Goal: Transaction & Acquisition: Purchase product/service

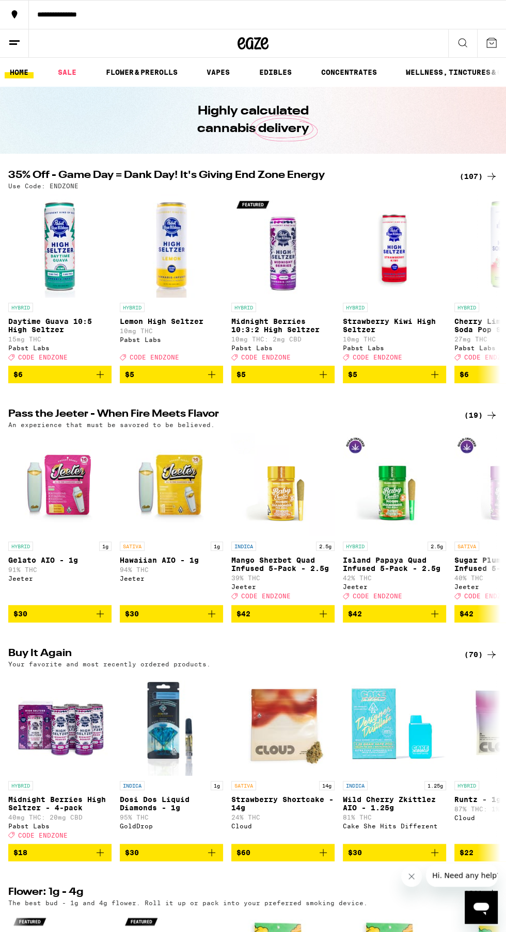
click at [472, 181] on div "(107)" at bounding box center [478, 176] width 38 height 12
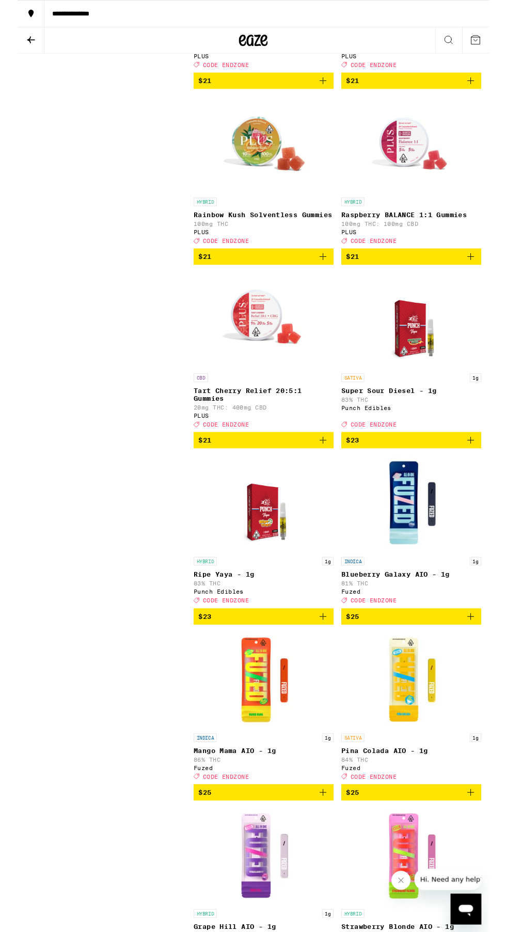
scroll to position [5087, 0]
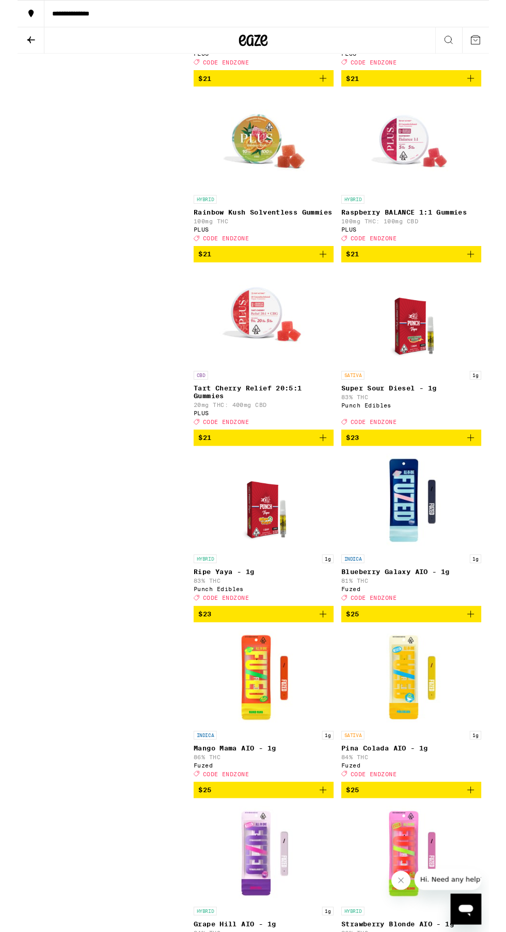
click at [318, 826] on link "INDICA 1g Mango Mama AIO - 1g 86% THC Fuzed Deal Created with Sketch. CODE ENDZ…" at bounding box center [264, 758] width 150 height 163
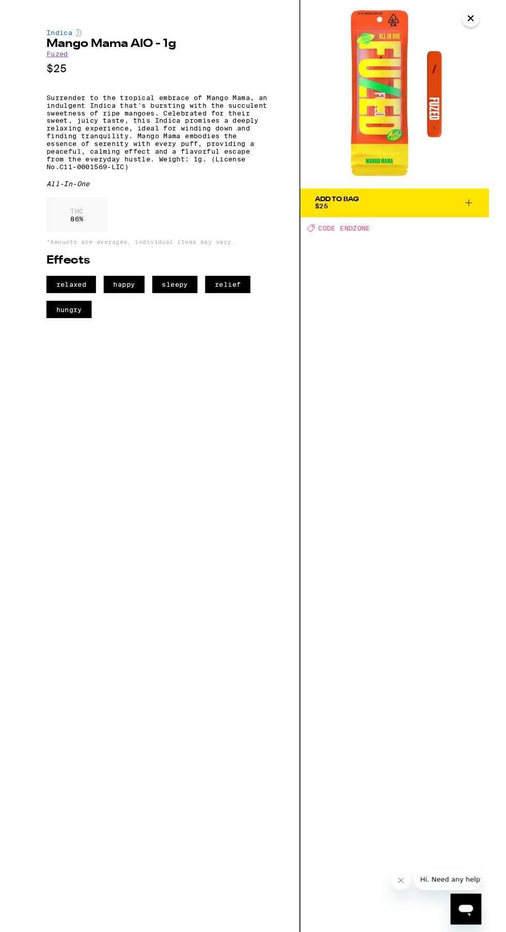
click at [481, 19] on icon "Close" at bounding box center [486, 19] width 12 height 15
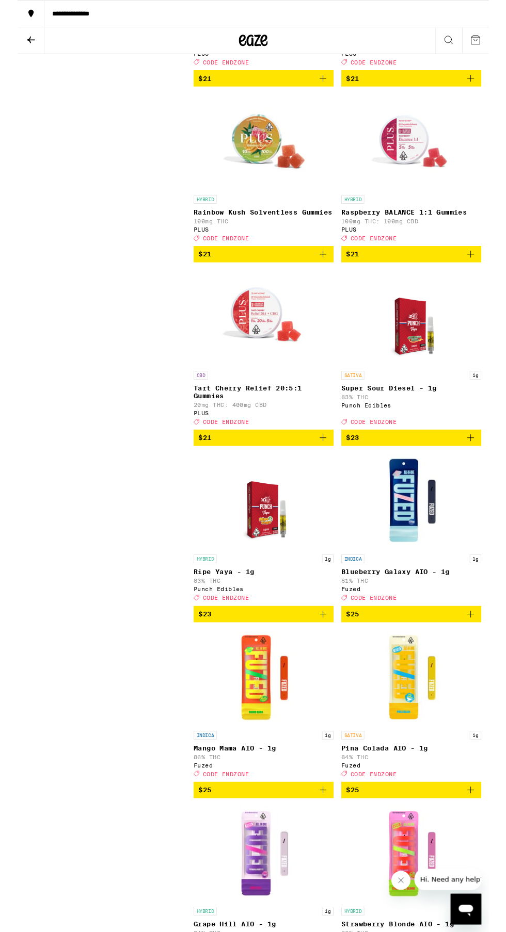
click at [317, 666] on span "$23" at bounding box center [264, 659] width 140 height 12
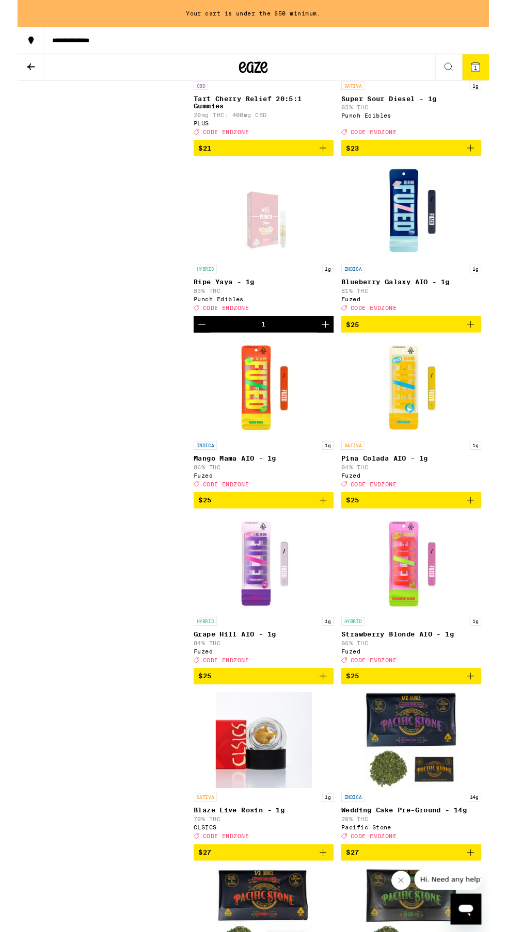
scroll to position [5427, 0]
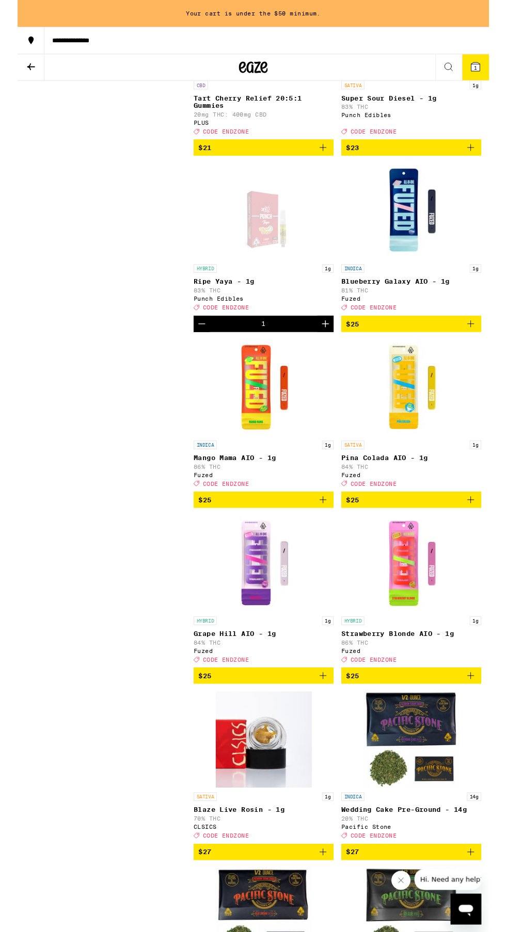
click at [485, 354] on icon "Add to bag" at bounding box center [486, 348] width 12 height 12
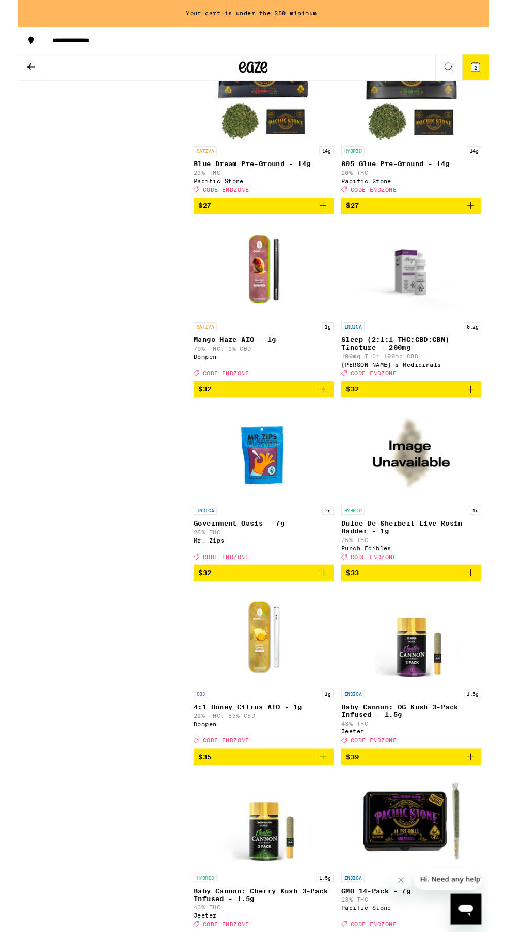
scroll to position [6318, 0]
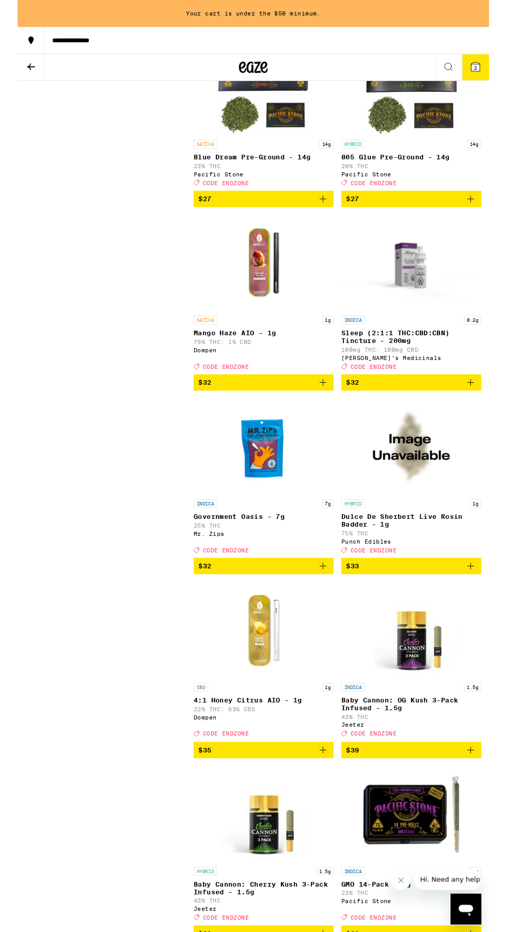
click at [321, 614] on span "$32" at bounding box center [264, 608] width 140 height 12
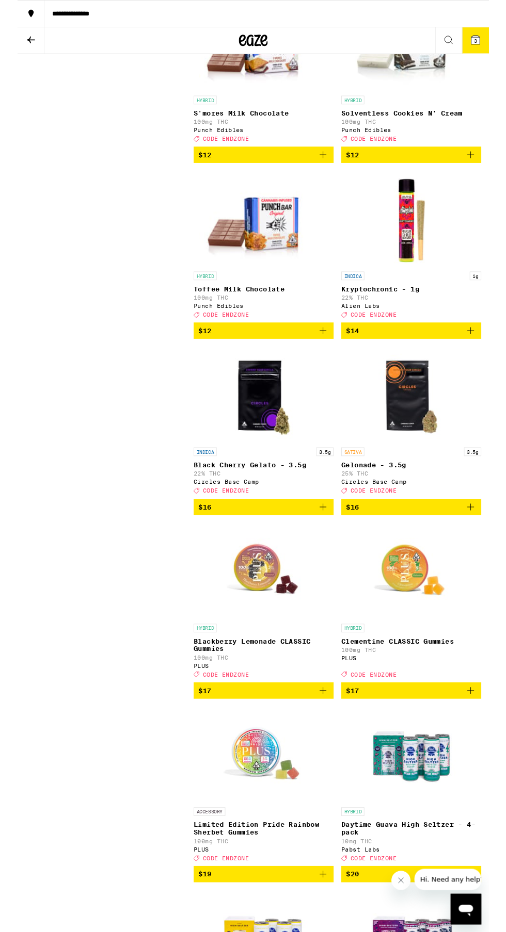
scroll to position [2303, 0]
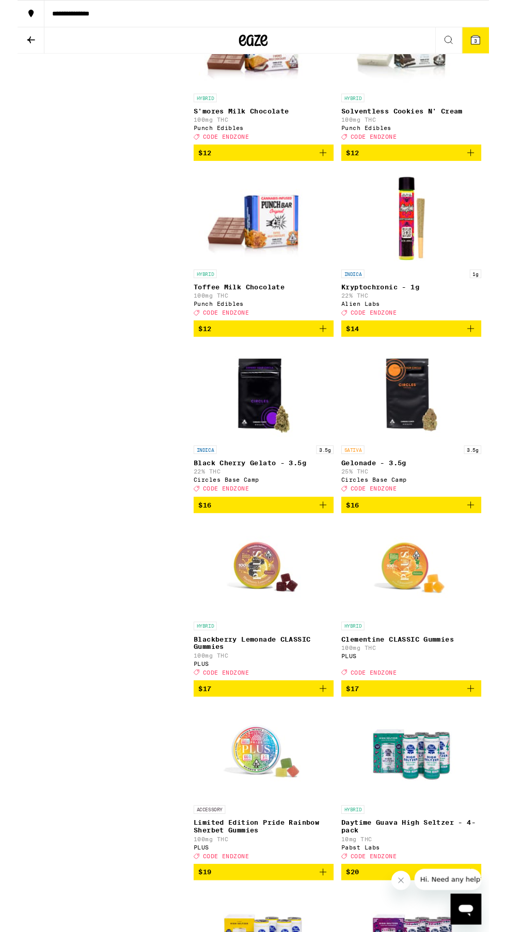
click at [472, 549] on span "$16" at bounding box center [422, 542] width 140 height 12
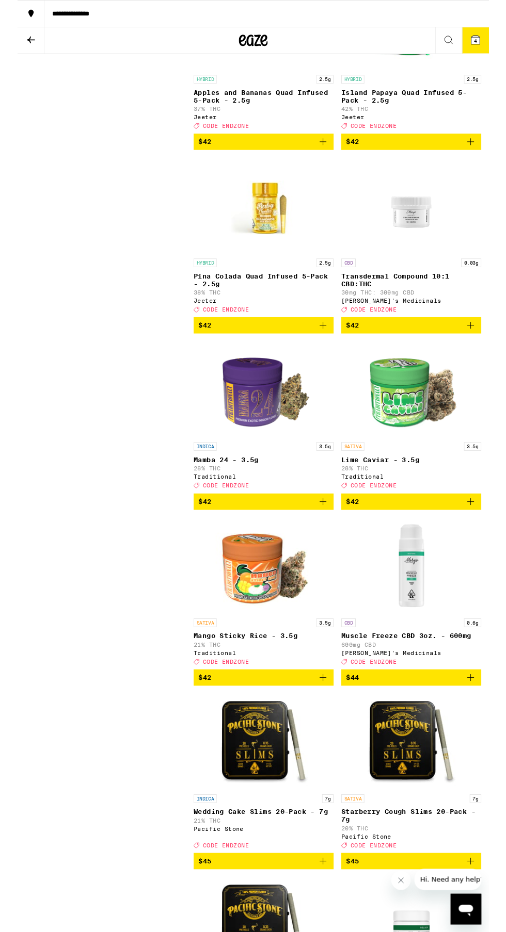
scroll to position [8882, 0]
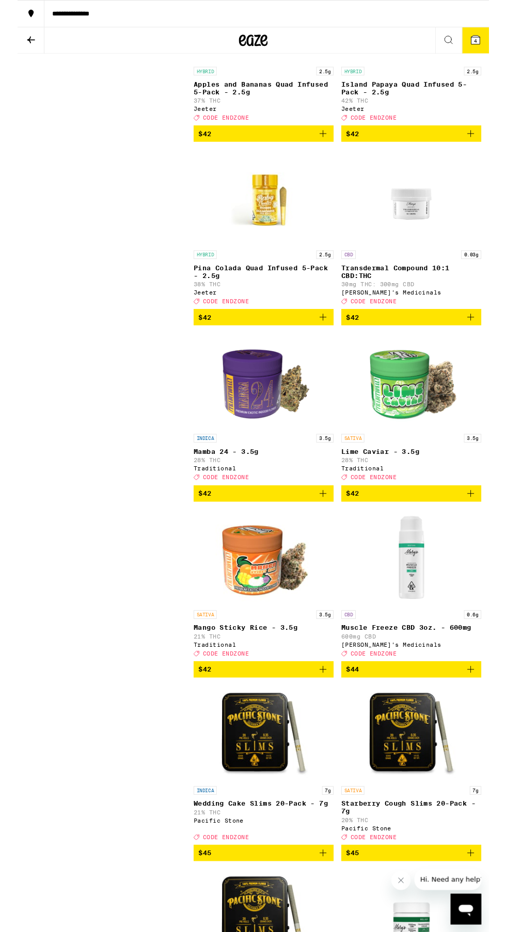
click at [311, 536] on span "$42" at bounding box center [264, 530] width 140 height 12
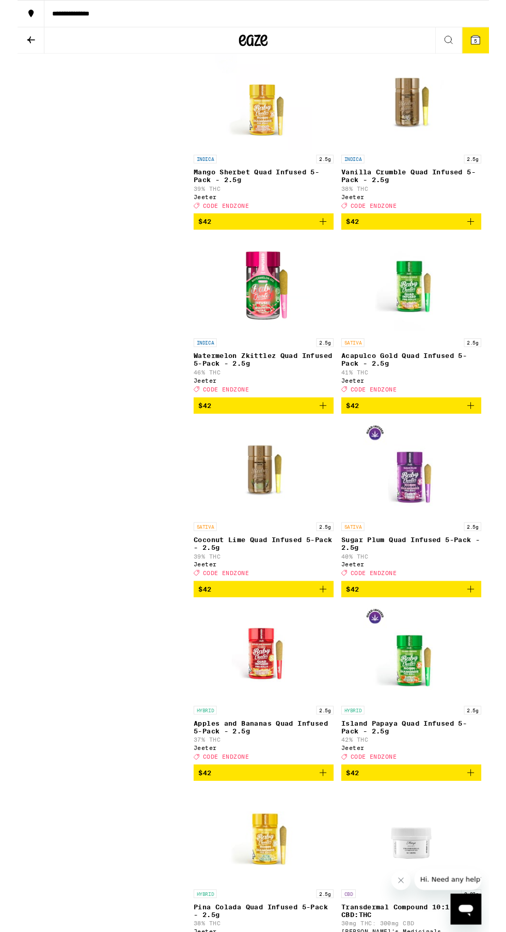
scroll to position [8192, 0]
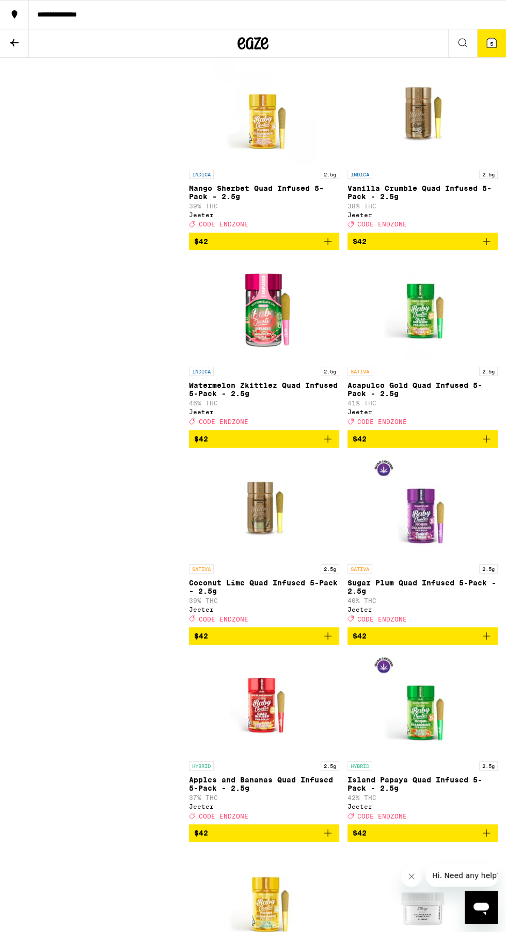
click at [491, 43] on span "5" at bounding box center [491, 44] width 3 height 6
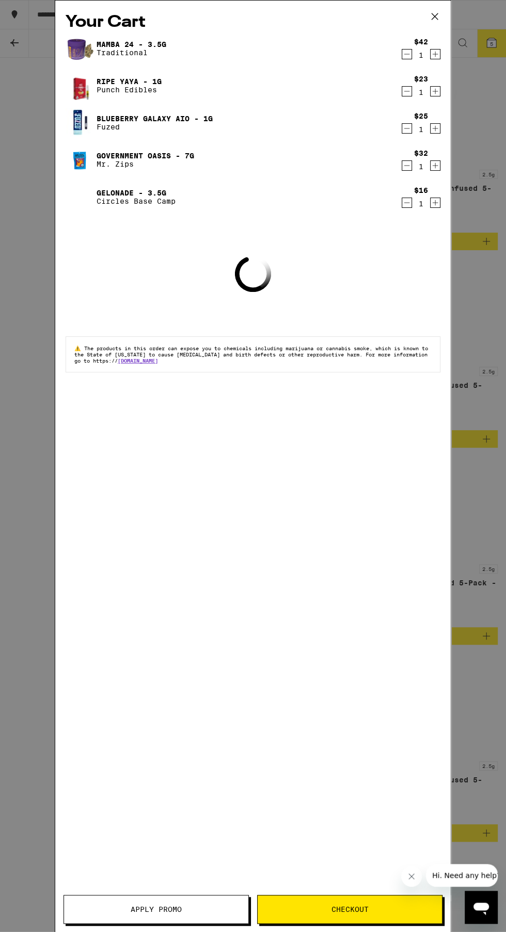
click at [164, 923] on button "Apply Promo" at bounding box center [155, 909] width 185 height 29
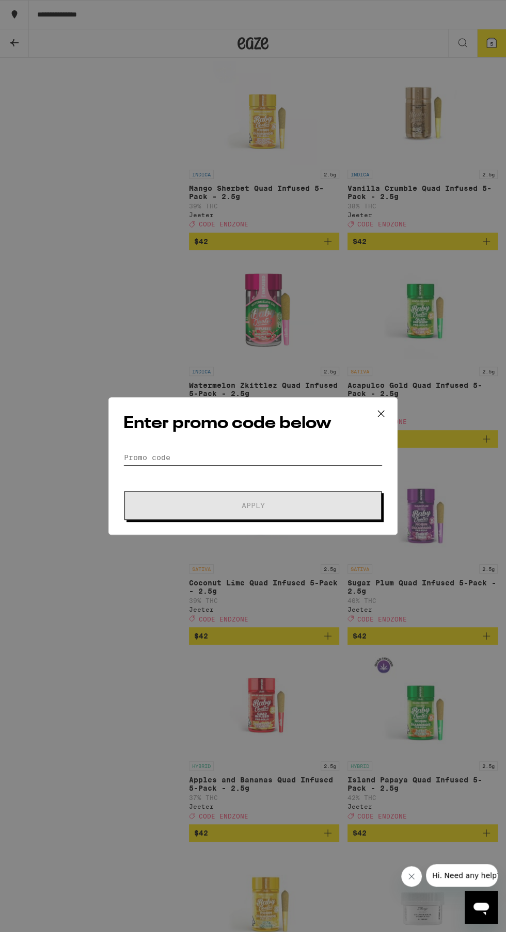
click at [251, 455] on input "Promo Code" at bounding box center [252, 457] width 259 height 15
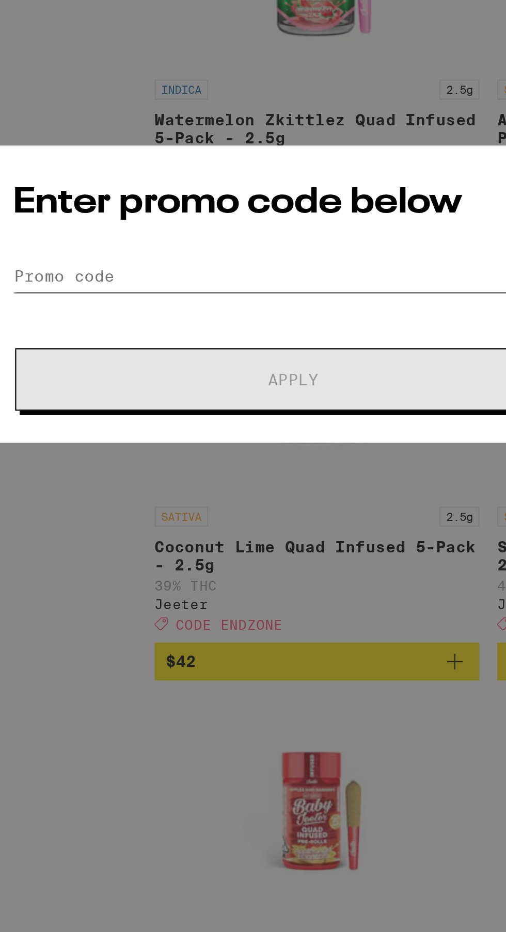
scroll to position [8192, 0]
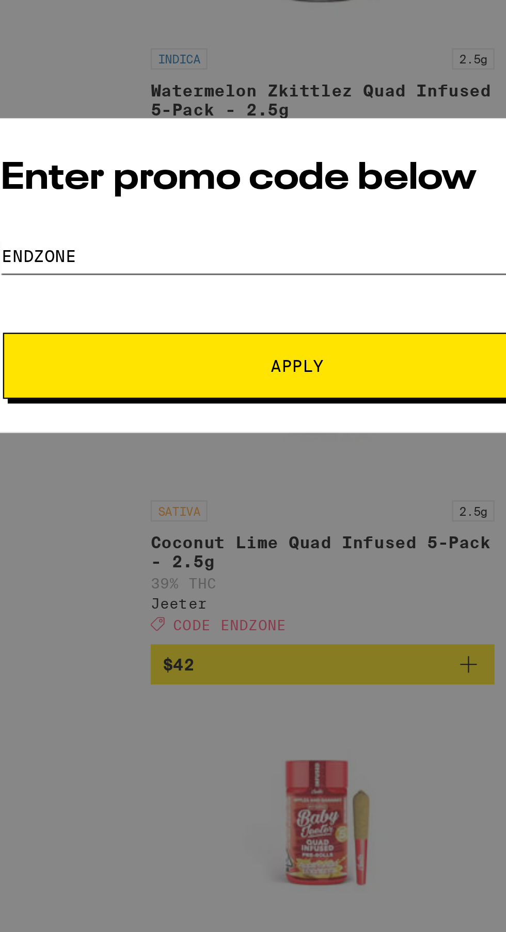
type input "Endzone"
click at [295, 502] on span "Apply" at bounding box center [253, 505] width 186 height 7
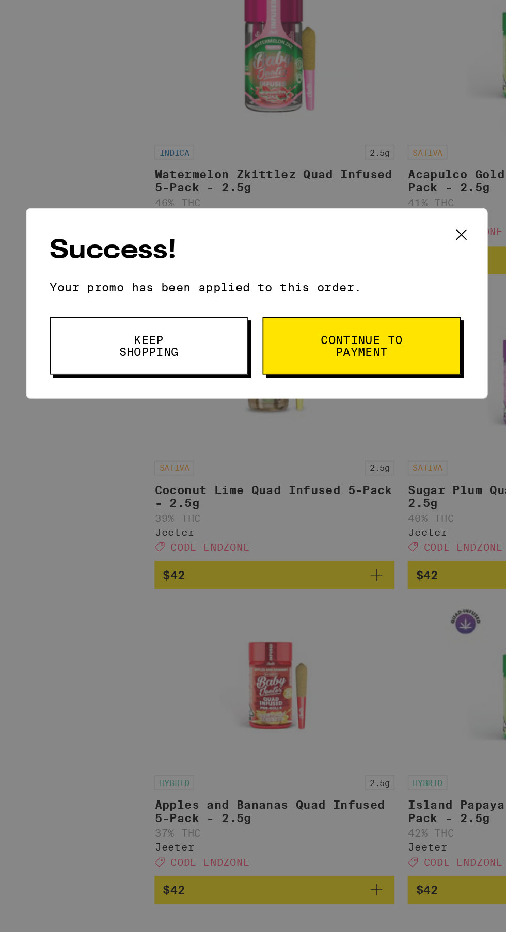
click at [195, 500] on span "Keep Shopping" at bounding box center [185, 493] width 53 height 14
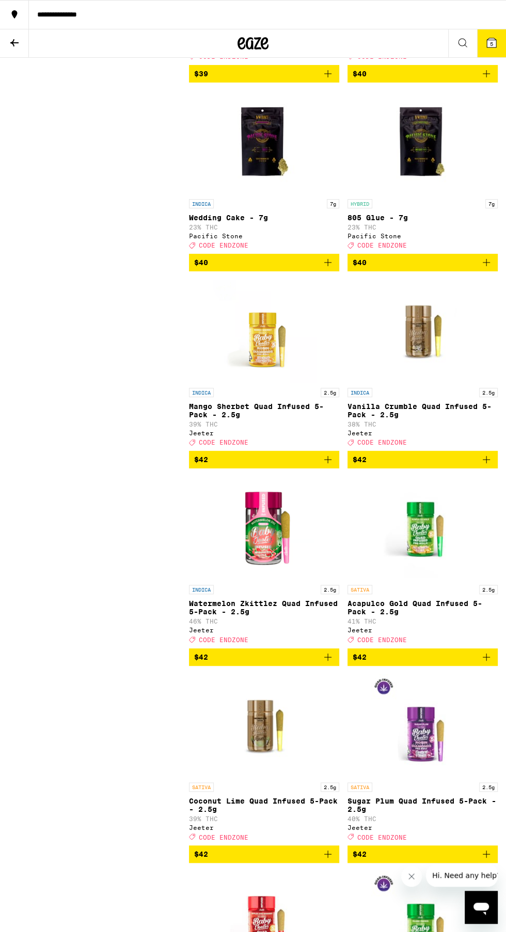
scroll to position [7969, 0]
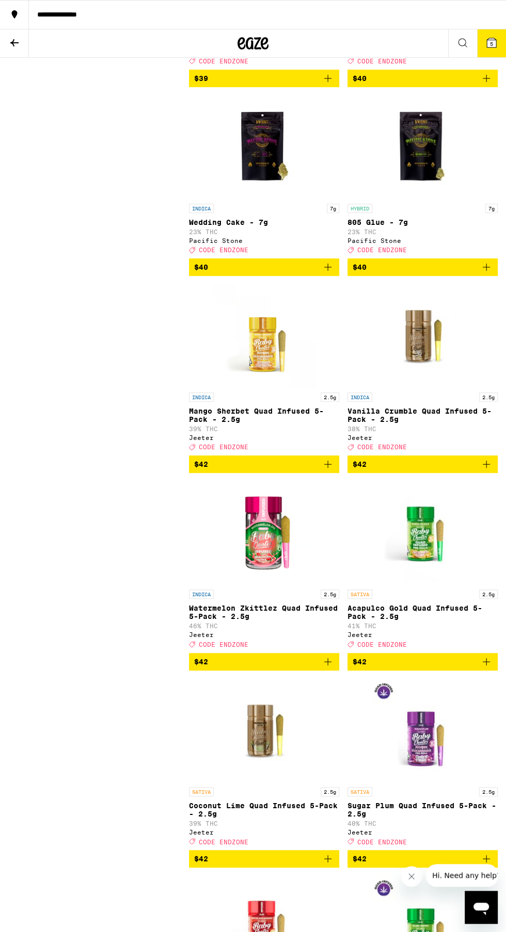
click at [495, 44] on icon at bounding box center [491, 42] width 9 height 9
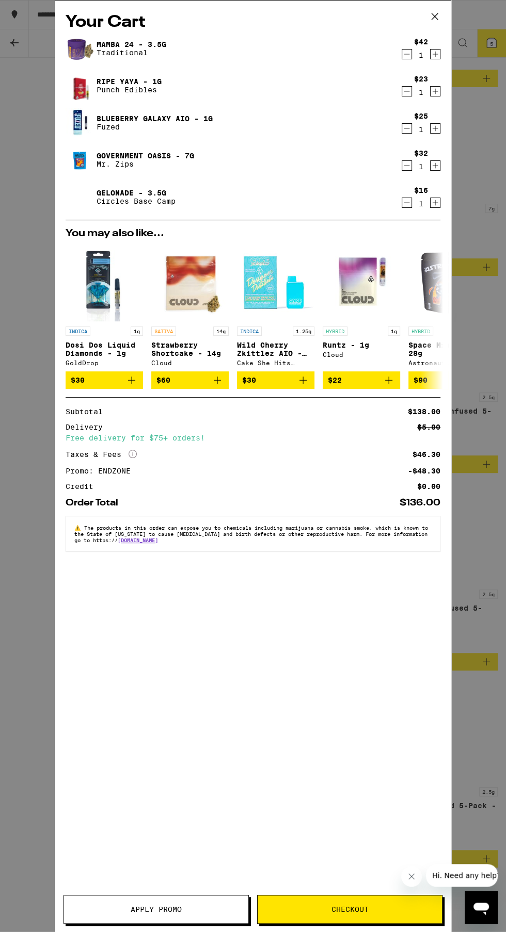
click at [350, 910] on span "Checkout" at bounding box center [349, 909] width 37 height 7
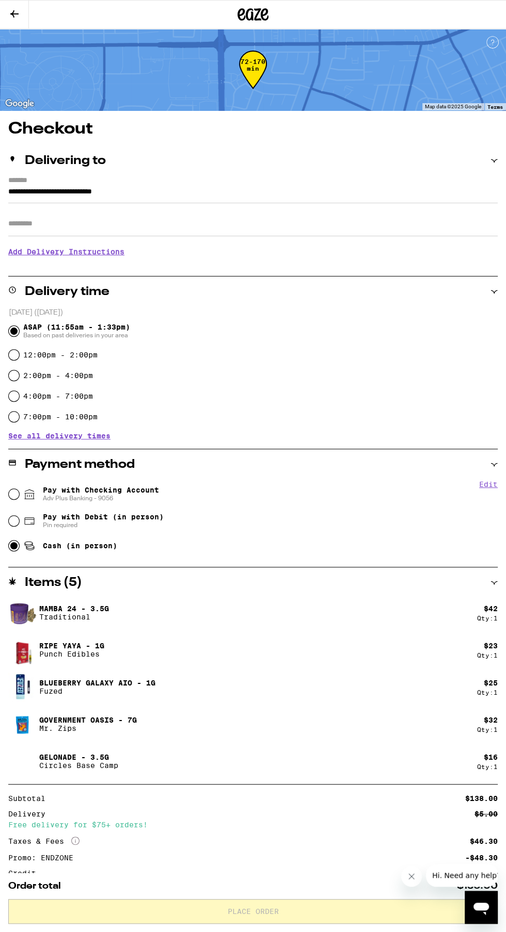
click at [14, 549] on input "Cash (in person)" at bounding box center [14, 546] width 10 height 10
radio input "true"
click at [109, 252] on h3 "Add Delivery Instructions" at bounding box center [252, 252] width 489 height 24
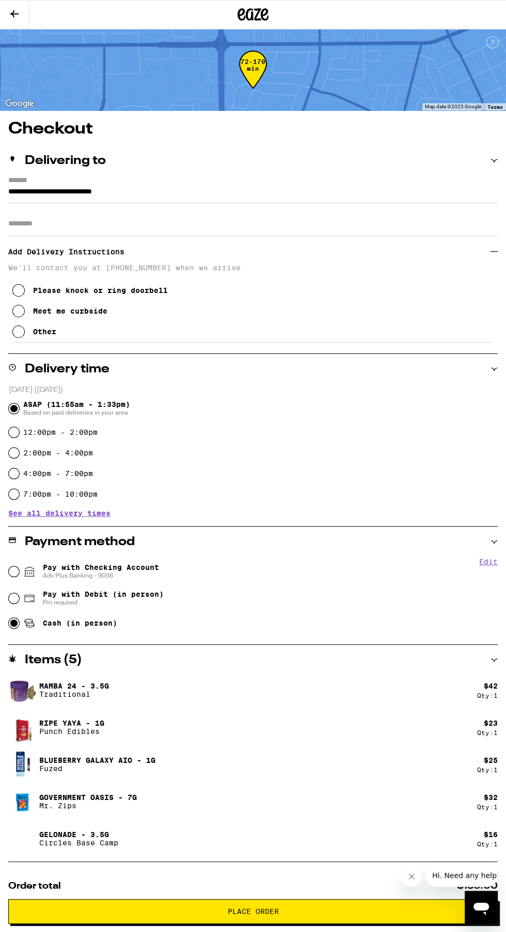
click at [15, 289] on icon at bounding box center [18, 290] width 12 height 12
click at [254, 227] on input "Apt/Suite" at bounding box center [252, 224] width 489 height 25
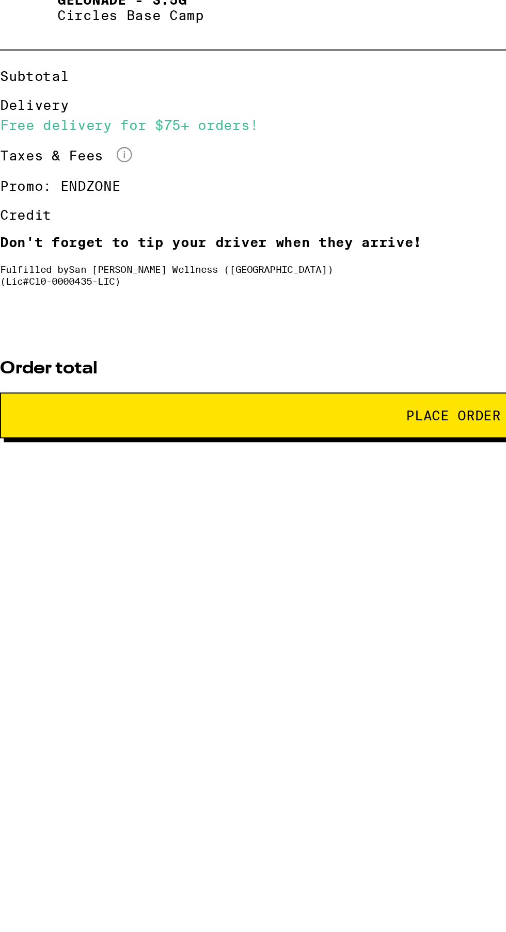
scroll to position [179, 0]
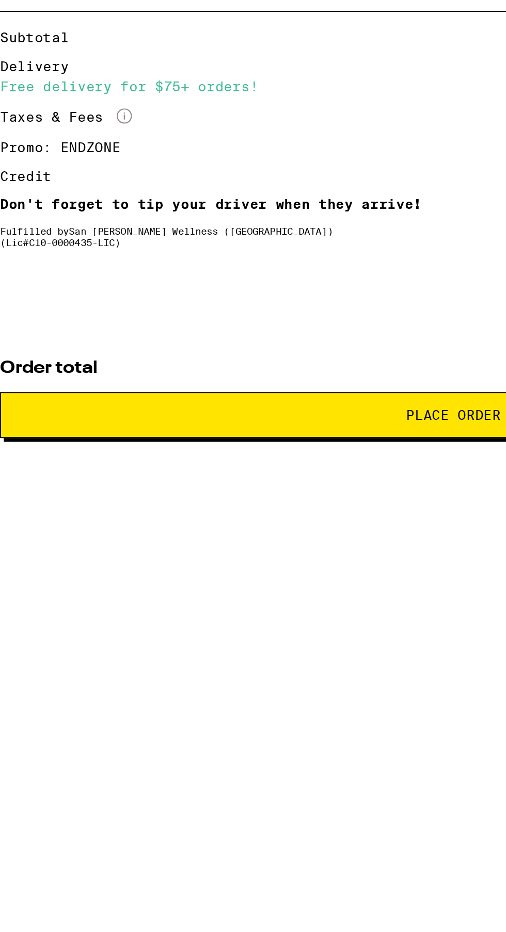
type input "*"
click at [233, 906] on button "Place Order" at bounding box center [252, 911] width 489 height 25
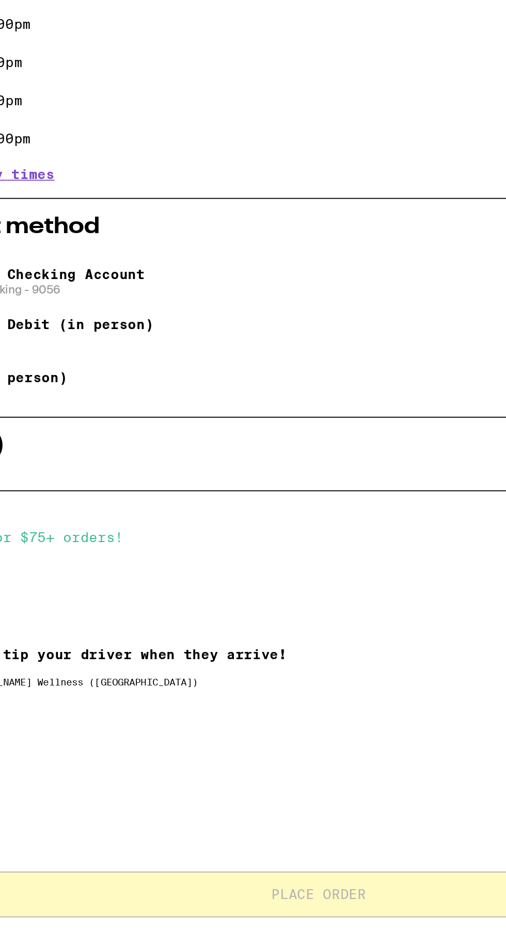
scroll to position [163, 0]
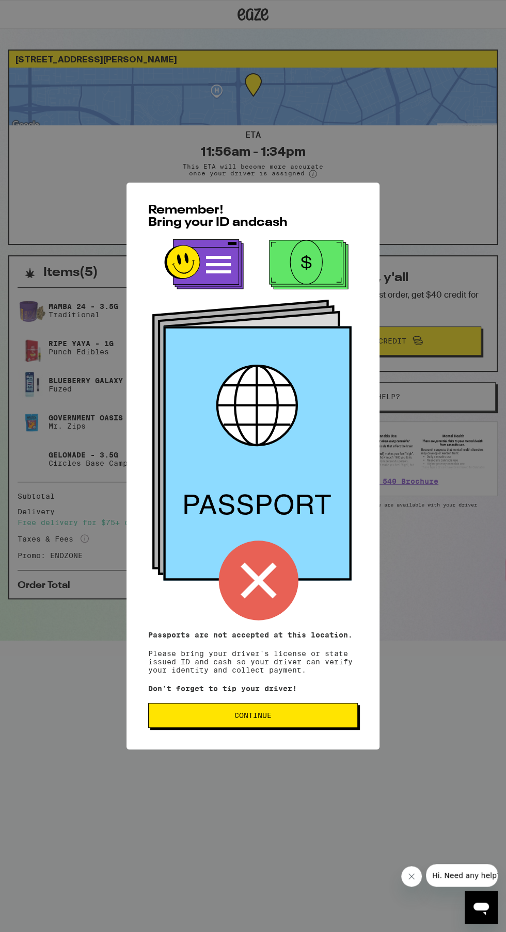
click at [303, 719] on span "Continue" at bounding box center [253, 715] width 192 height 7
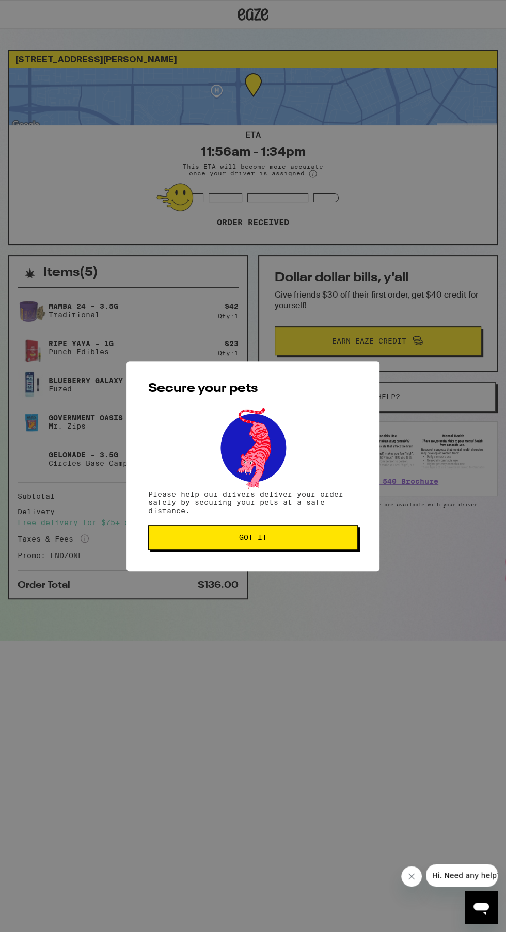
click at [320, 541] on span "Got it" at bounding box center [253, 537] width 192 height 7
